Goal: Check status: Check status

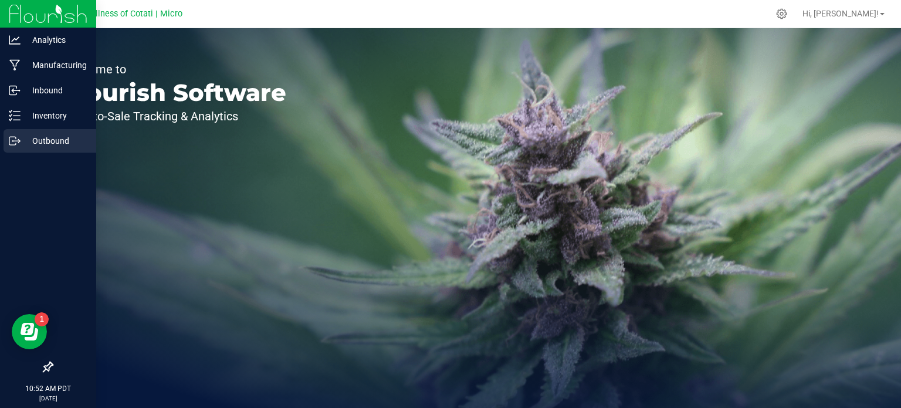
click at [59, 151] on div "Outbound" at bounding box center [50, 140] width 93 height 23
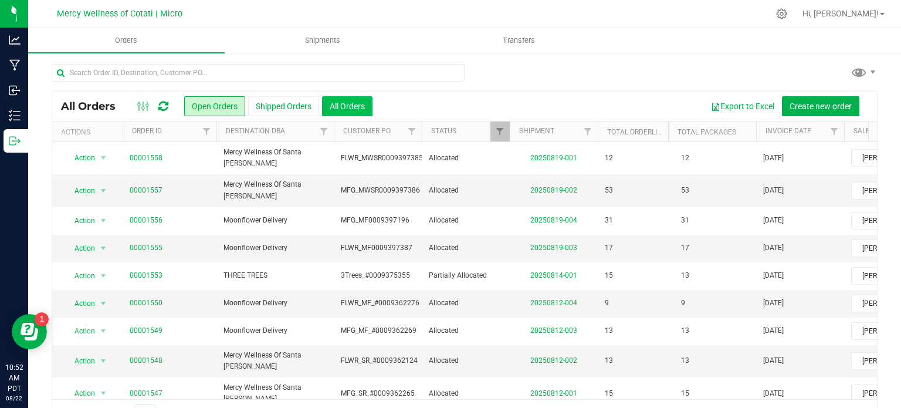
click at [340, 107] on button "All Orders" at bounding box center [347, 106] width 50 height 20
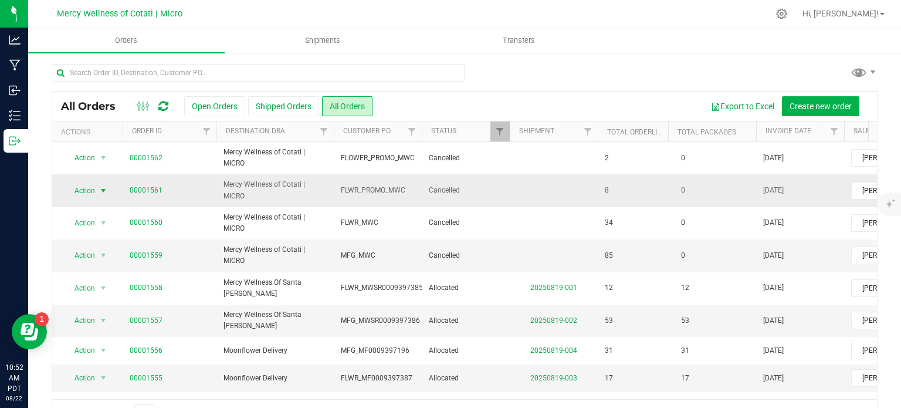
click at [103, 190] on span "select" at bounding box center [103, 190] width 9 height 9
click at [141, 185] on link "00001561" at bounding box center [146, 190] width 33 height 11
